Goal: Navigation & Orientation: Find specific page/section

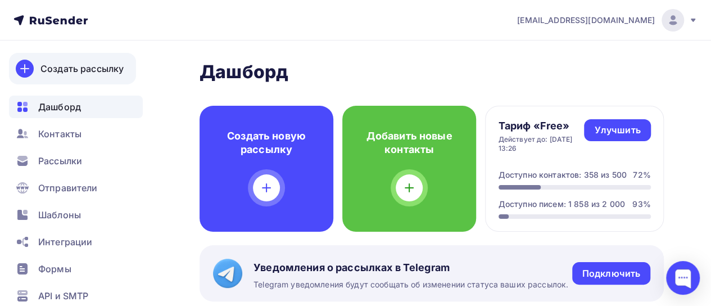
click at [91, 66] on div "Создать рассылку" at bounding box center [81, 68] width 83 height 13
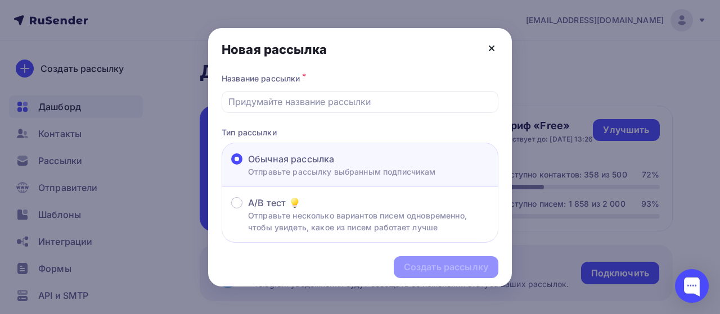
click at [491, 49] on icon at bounding box center [491, 48] width 4 height 4
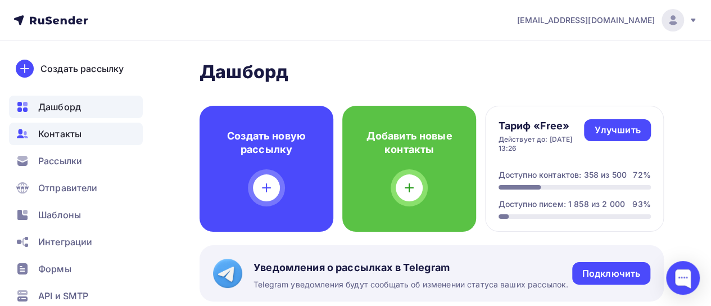
click at [71, 133] on span "Контакты" at bounding box center [59, 133] width 43 height 13
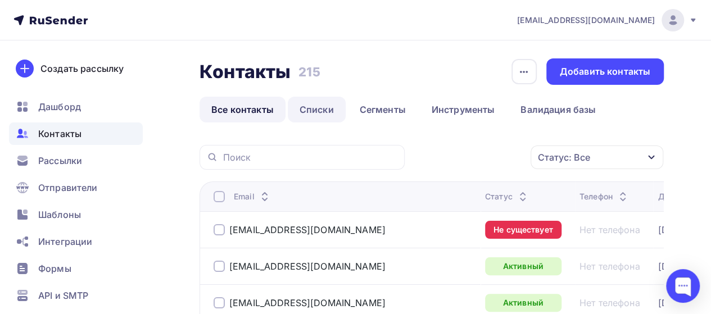
click at [310, 113] on link "Списки" at bounding box center [317, 110] width 58 height 26
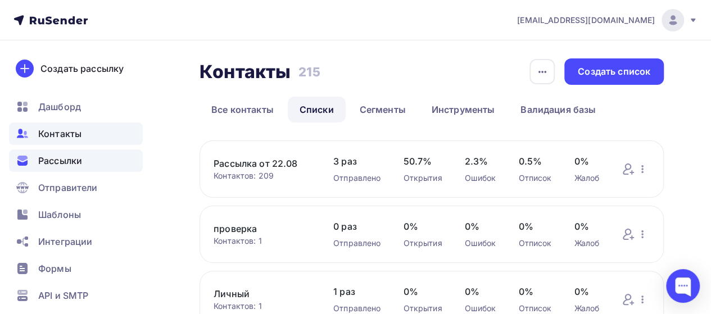
click at [71, 159] on span "Рассылки" at bounding box center [60, 160] width 44 height 13
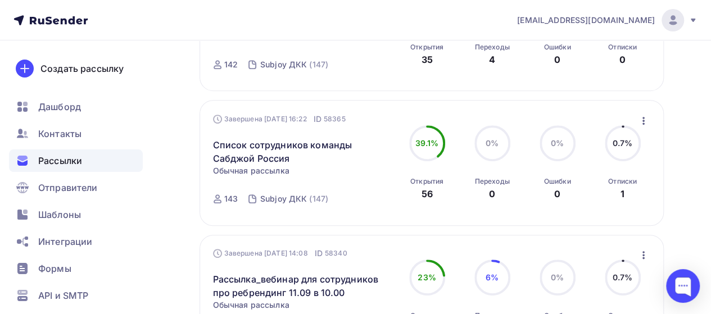
scroll to position [225, 0]
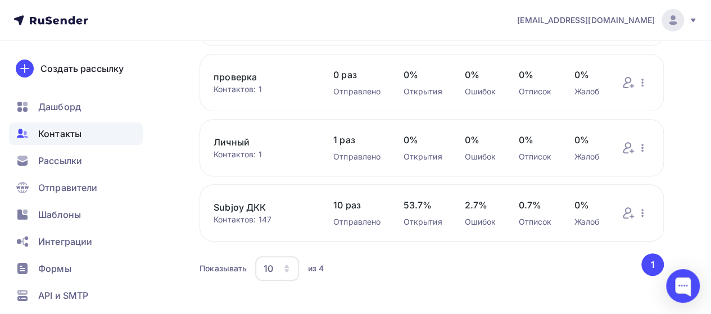
scroll to position [168, 0]
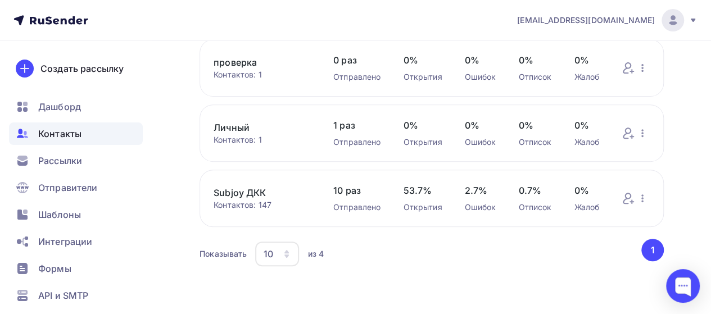
drag, startPoint x: 238, startPoint y: 192, endPoint x: 193, endPoint y: 186, distance: 44.8
click at [182, 186] on div "Контакты Контакты 215 215 История импорта Создать список Все контакты Списки Се…" at bounding box center [355, 94] width 711 height 440
click at [222, 195] on link "Subjoy ДКК" at bounding box center [262, 192] width 97 height 13
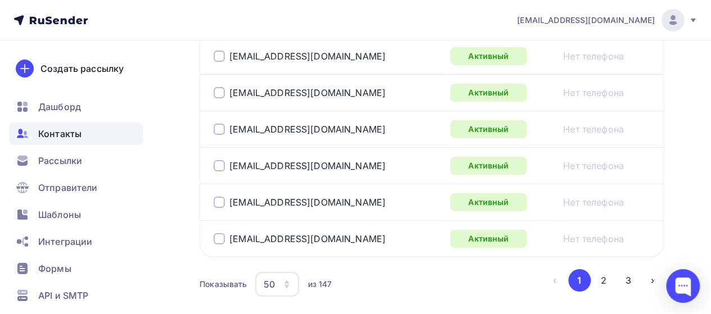
scroll to position [2014, 0]
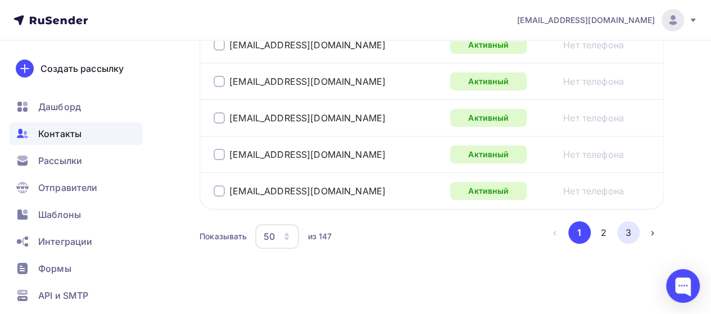
click at [627, 223] on button "3" at bounding box center [628, 233] width 22 height 22
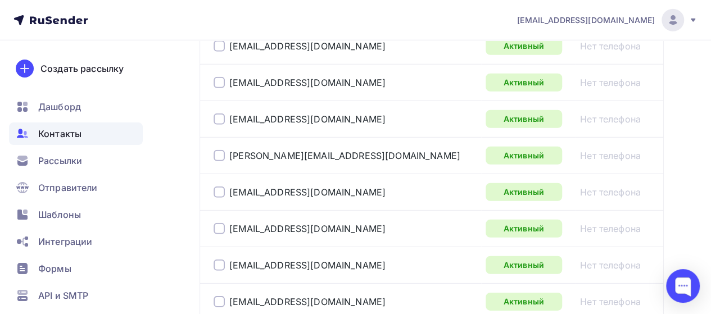
scroll to position [1905, 0]
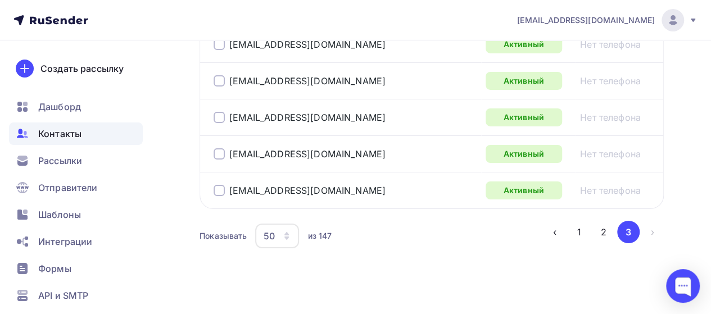
drag, startPoint x: 581, startPoint y: 220, endPoint x: 449, endPoint y: 194, distance: 134.6
click at [581, 221] on button "1" at bounding box center [579, 232] width 22 height 22
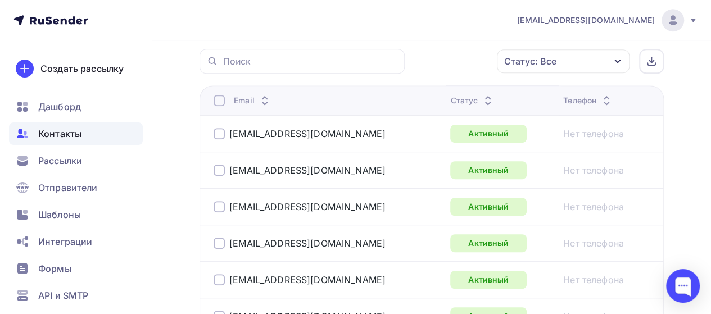
scroll to position [273, 0]
